Goal: Check status: Check status

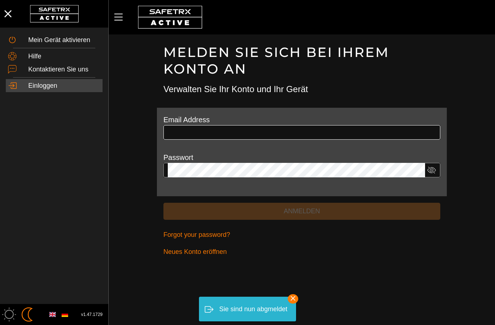
click at [177, 125] on input "text" at bounding box center [302, 132] width 268 height 14
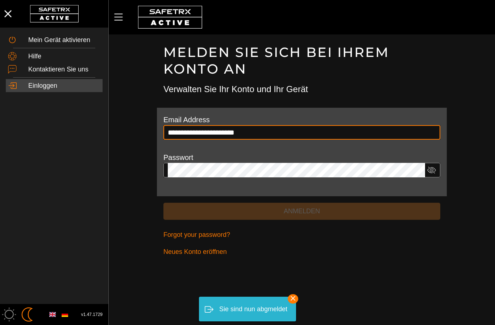
type input "**********"
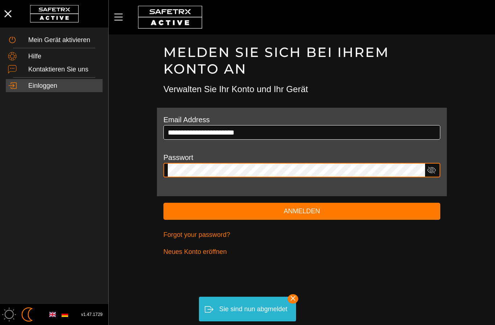
click at [302, 210] on button "Anmelden" at bounding box center [301, 210] width 277 height 17
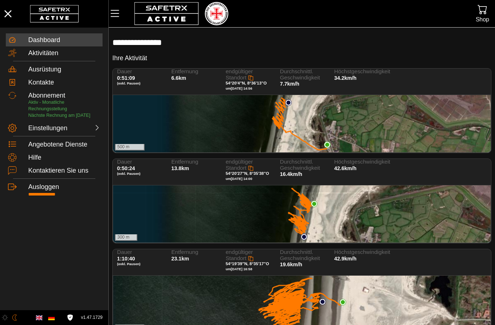
click at [416, 212] on div "300 m" at bounding box center [301, 213] width 377 height 57
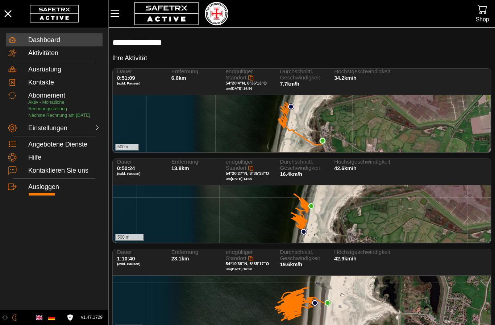
click at [362, 120] on div "500 m" at bounding box center [301, 123] width 377 height 57
click at [406, 188] on div "500 m" at bounding box center [301, 213] width 377 height 57
